Goal: Task Accomplishment & Management: Complete application form

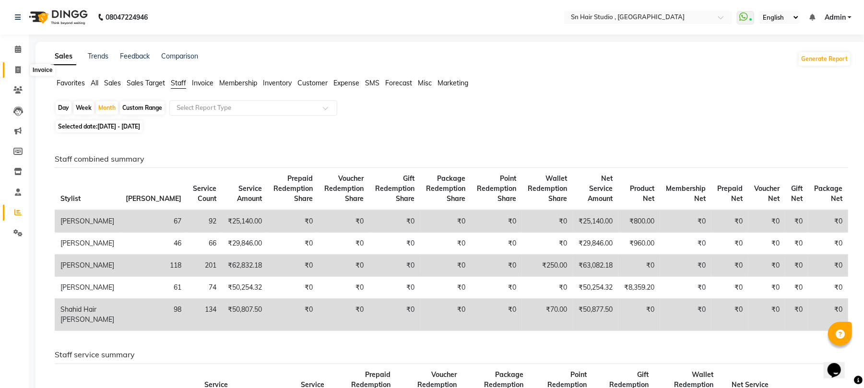
click at [17, 65] on span at bounding box center [18, 70] width 17 height 11
select select "6415"
select select "service"
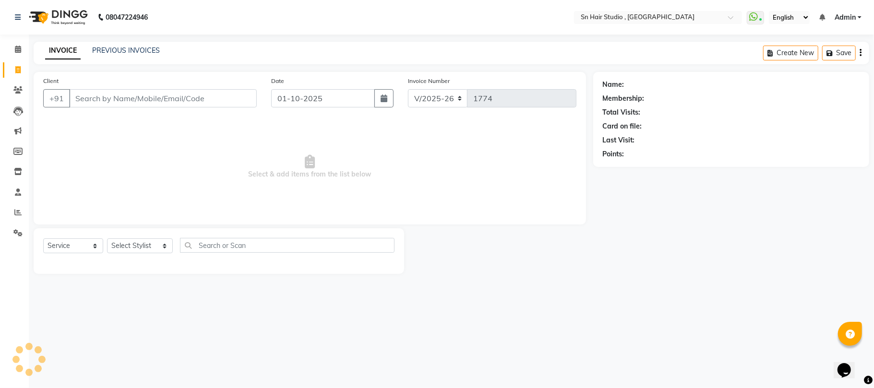
click at [95, 96] on input "Client" at bounding box center [163, 98] width 188 height 18
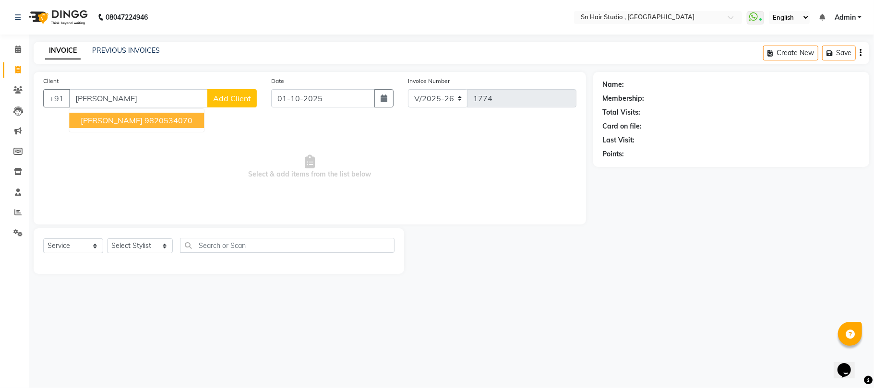
click at [103, 113] on button "[PERSON_NAME] 9820534070" at bounding box center [136, 120] width 135 height 15
type input "9820534070"
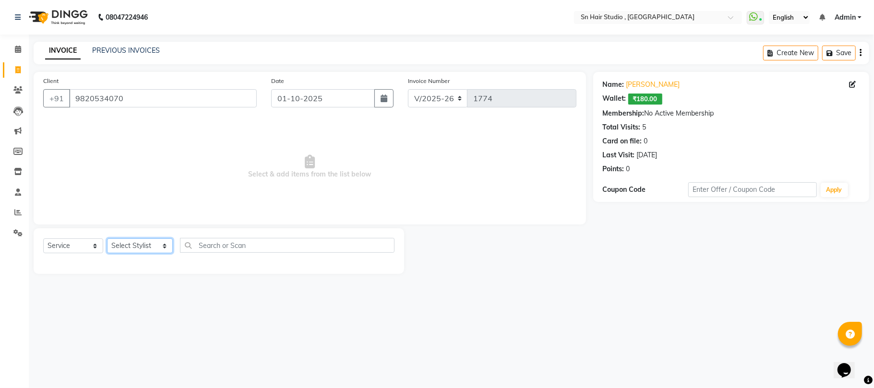
click at [132, 242] on select "Select Stylist [PERSON_NAME] [PERSON_NAME] [PERSON_NAME] hair [PERSON_NAME]" at bounding box center [140, 246] width 66 height 15
select select "67678"
click at [107, 239] on select "Select Stylist [PERSON_NAME] [PERSON_NAME] [PERSON_NAME] hair [PERSON_NAME]" at bounding box center [140, 246] width 66 height 15
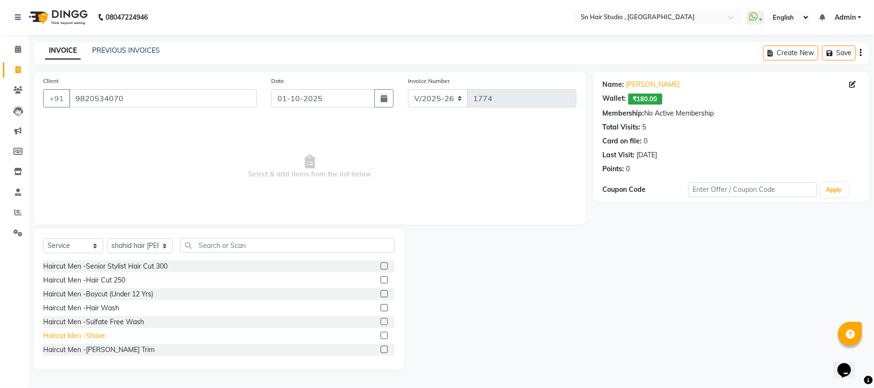
click at [70, 338] on div "Haircut Men -Shave" at bounding box center [74, 336] width 62 height 10
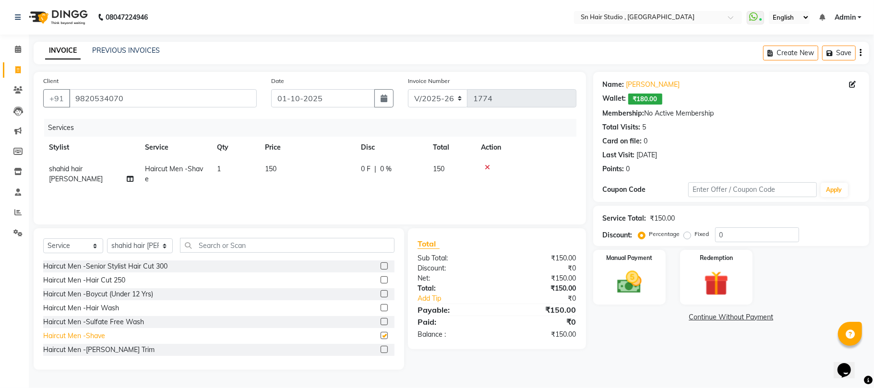
checkbox input "false"
click at [755, 232] on input "0" at bounding box center [757, 234] width 84 height 15
type input "020"
click at [647, 275] on img at bounding box center [630, 283] width 42 height 30
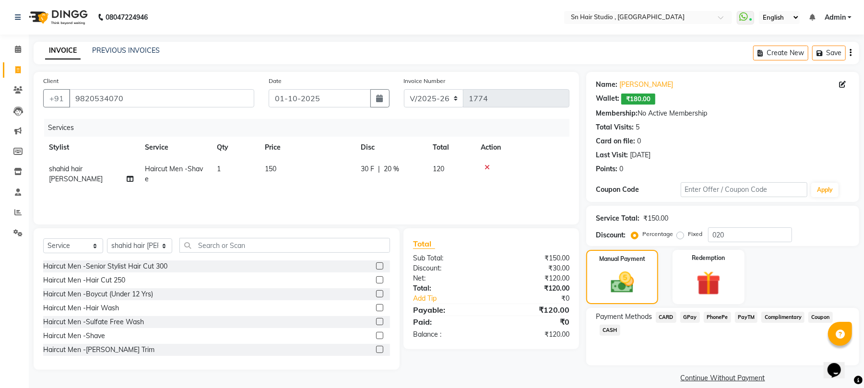
click at [607, 331] on span "CASH" at bounding box center [610, 330] width 21 height 11
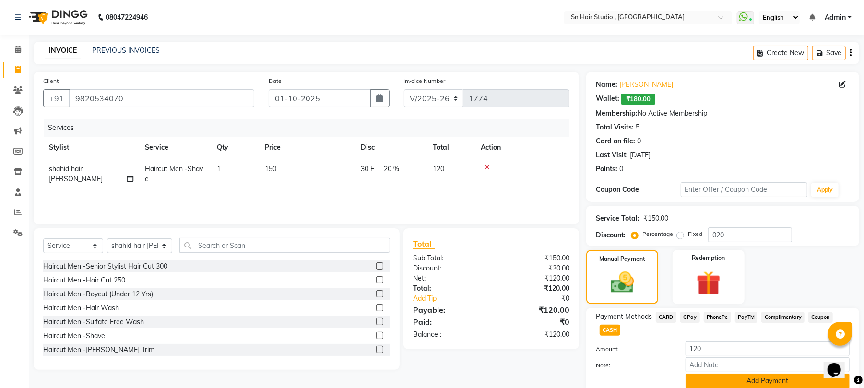
click at [776, 386] on button "Add Payment" at bounding box center [768, 381] width 164 height 15
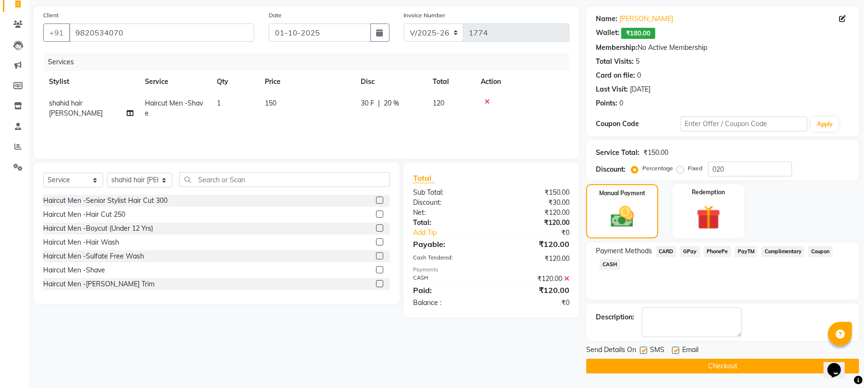
scroll to position [66, 0]
click at [736, 368] on button "Checkout" at bounding box center [722, 366] width 273 height 15
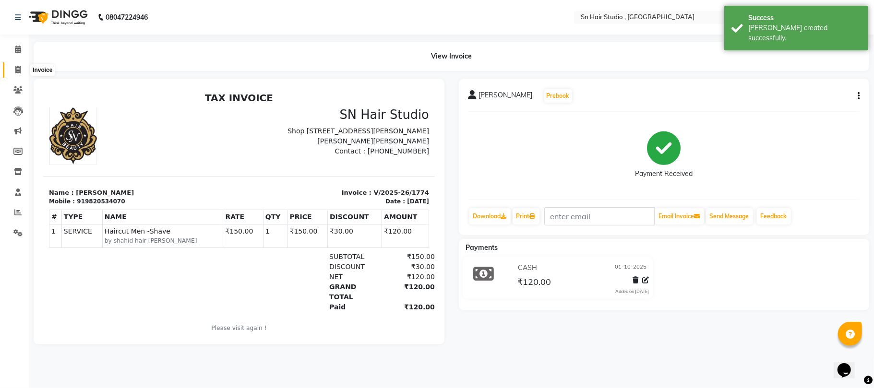
click at [18, 68] on icon at bounding box center [17, 69] width 5 height 7
select select "6415"
select select "service"
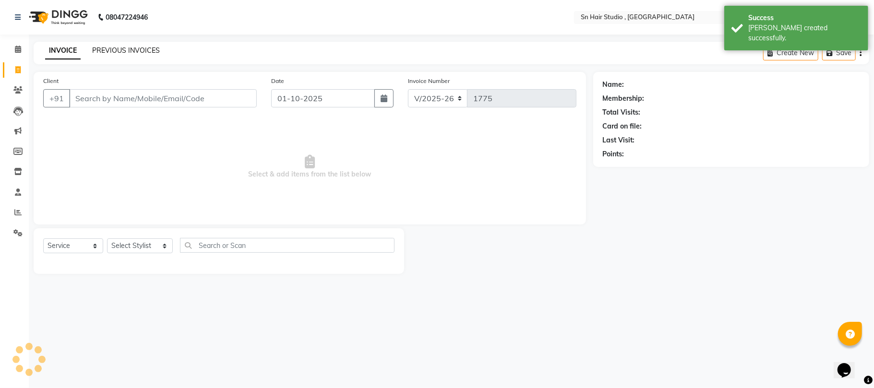
click at [116, 52] on link "PREVIOUS INVOICES" at bounding box center [126, 50] width 68 height 9
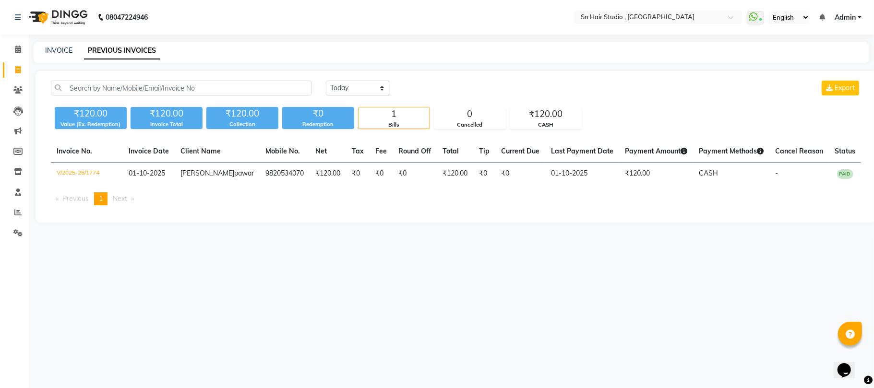
click at [16, 78] on li "Invoice" at bounding box center [14, 70] width 29 height 21
click at [14, 74] on span at bounding box center [18, 70] width 17 height 11
select select "service"
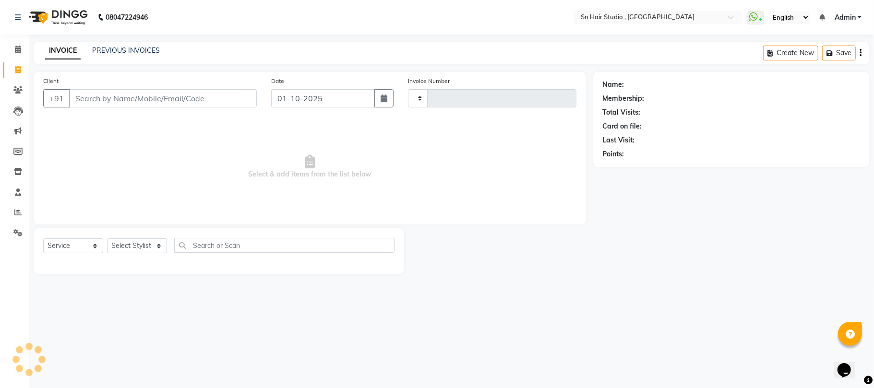
type input "1775"
select select "6415"
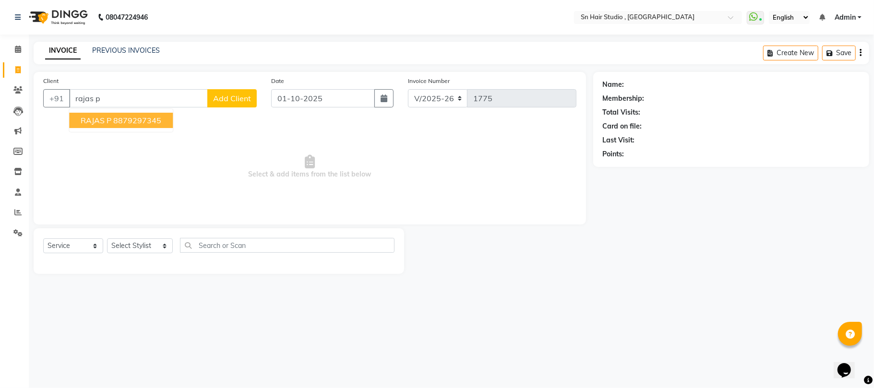
click at [110, 114] on button "RAJAS P 8879297345" at bounding box center [121, 120] width 104 height 15
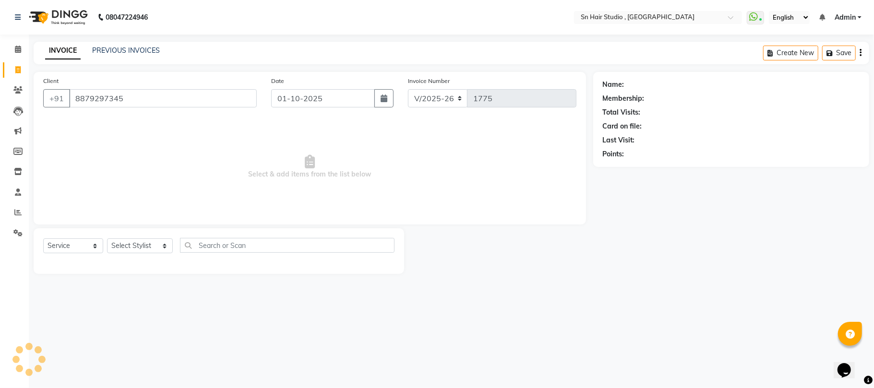
type input "8879297345"
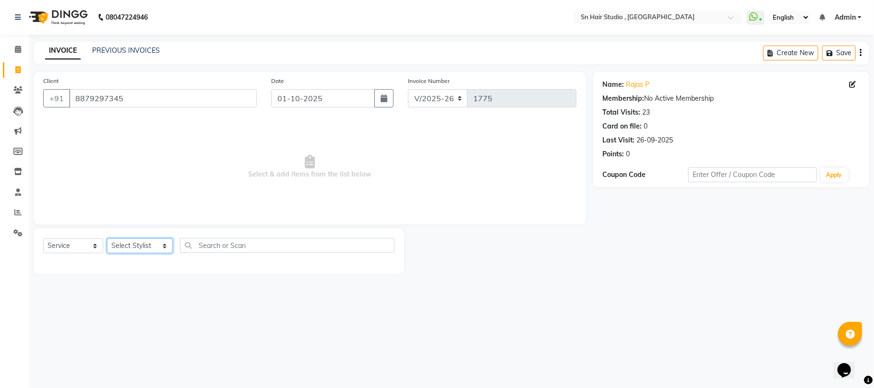
click at [134, 253] on select "Select Stylist [PERSON_NAME] [PERSON_NAME] [PERSON_NAME] hair [PERSON_NAME]" at bounding box center [140, 246] width 66 height 15
select select "65872"
click at [107, 239] on select "Select Stylist [PERSON_NAME] [PERSON_NAME] [PERSON_NAME] hair [PERSON_NAME]" at bounding box center [140, 246] width 66 height 15
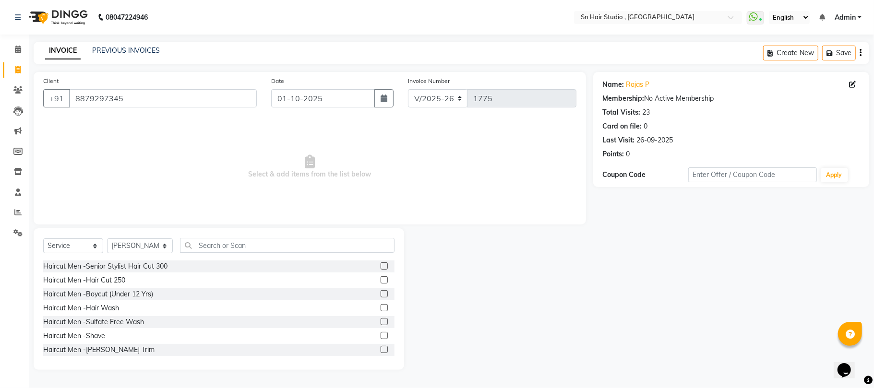
click at [156, 273] on div "Haircut Men -Senior Stylist Hair Cut 300 Haircut Men -Hair Cut 250 Haircut Men …" at bounding box center [218, 309] width 351 height 96
click at [85, 336] on div "Haircut Men -Shave" at bounding box center [74, 336] width 62 height 10
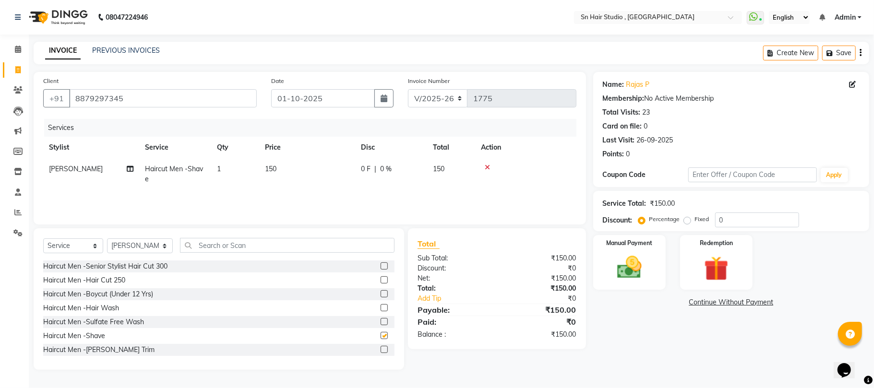
checkbox input "false"
click at [642, 263] on img at bounding box center [630, 268] width 42 height 30
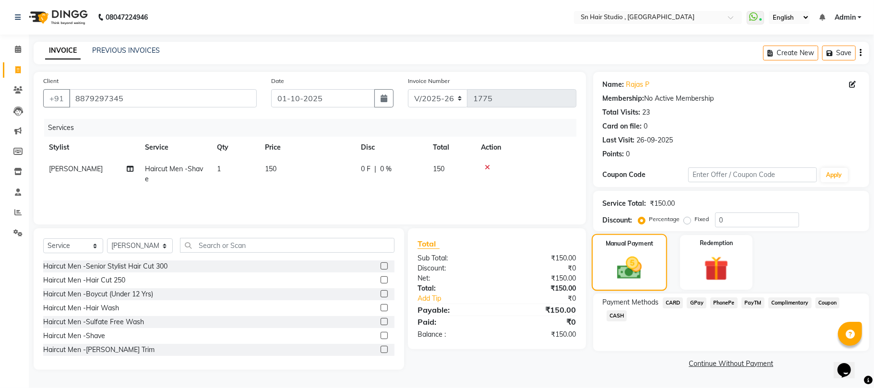
click at [642, 263] on img at bounding box center [629, 268] width 40 height 28
click at [745, 210] on div "Service Total: ₹150.00 Discount: Percentage Fixed 0" at bounding box center [731, 211] width 257 height 33
click at [744, 214] on input "0" at bounding box center [757, 220] width 84 height 15
type input "1"
type input "20"
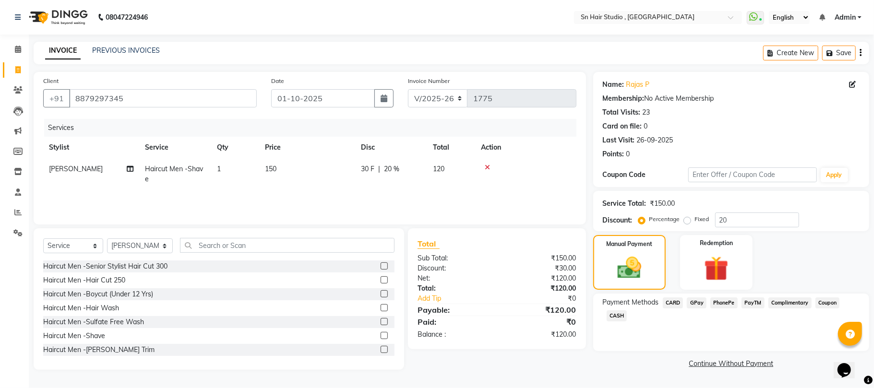
click at [700, 302] on span "GPay" at bounding box center [697, 303] width 20 height 11
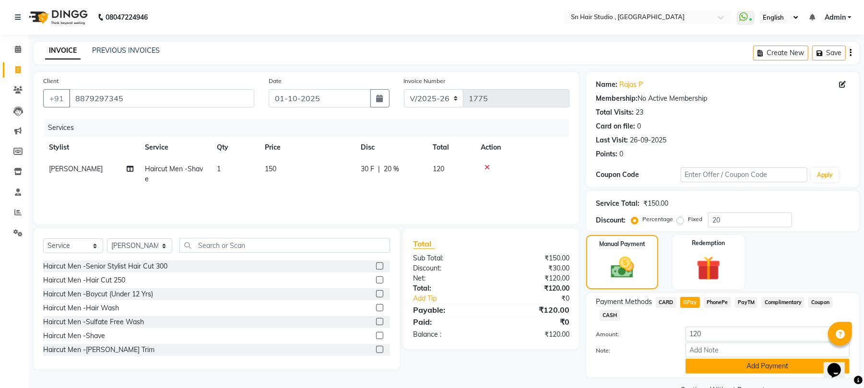
click at [766, 370] on button "Add Payment" at bounding box center [768, 366] width 164 height 15
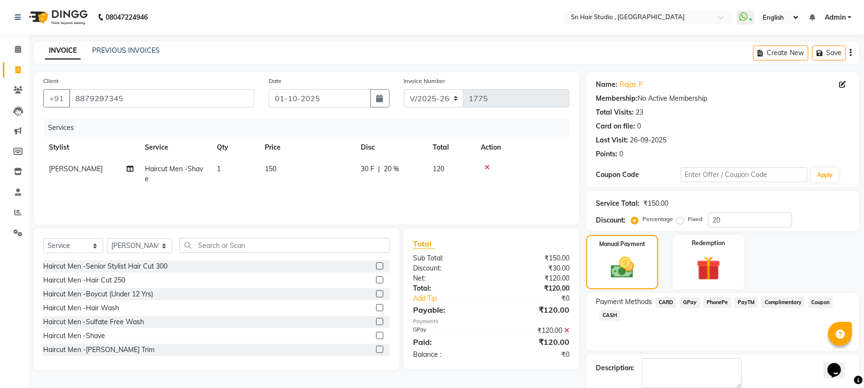
click at [766, 370] on div "Description:" at bounding box center [723, 374] width 254 height 30
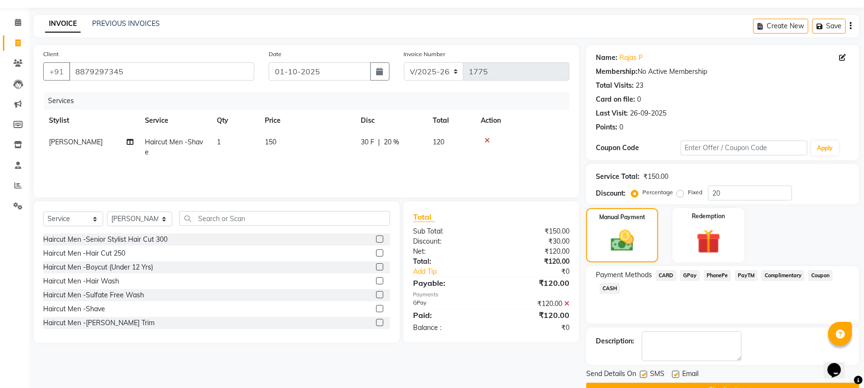
scroll to position [52, 0]
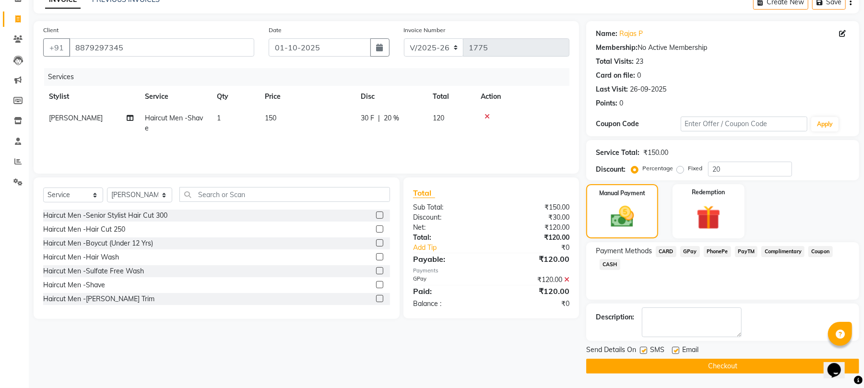
click at [784, 370] on button "Checkout" at bounding box center [722, 366] width 273 height 15
